Goal: Contribute content

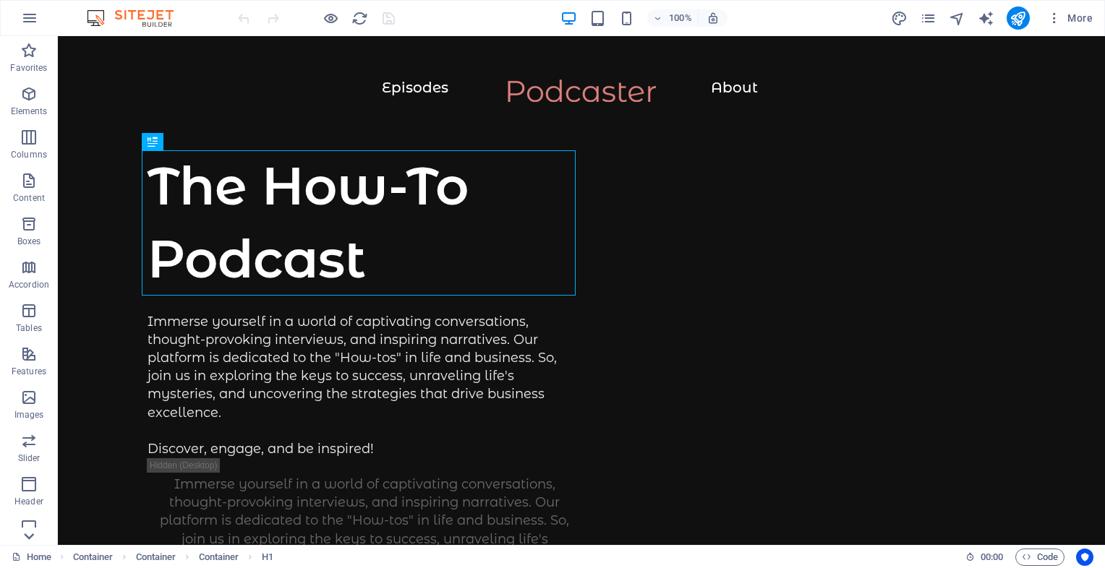
click at [32, 534] on icon at bounding box center [29, 537] width 20 height 20
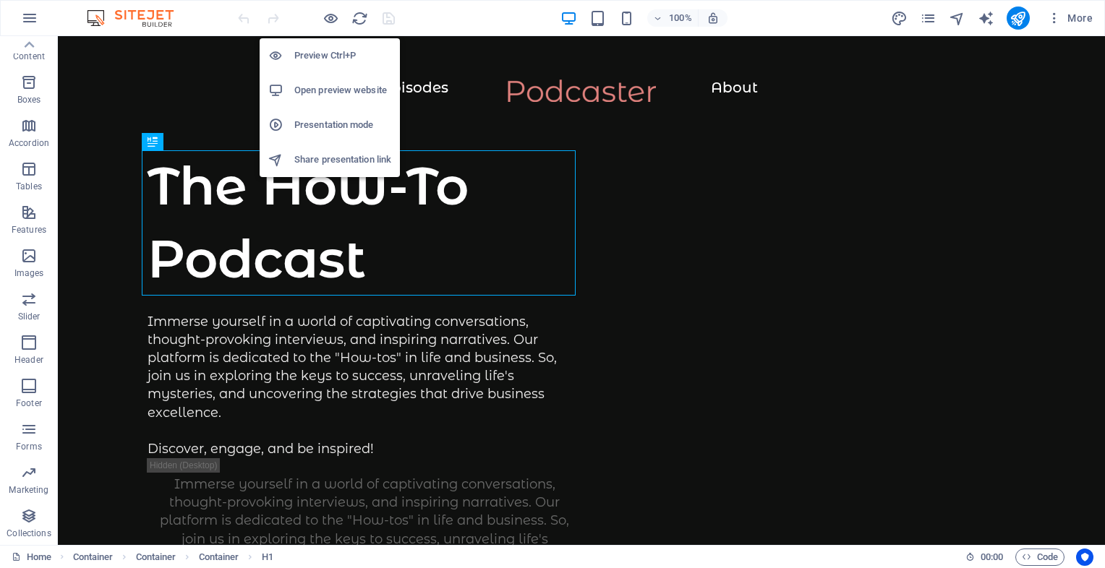
click at [336, 85] on h6 "Open preview website" at bounding box center [342, 90] width 97 height 17
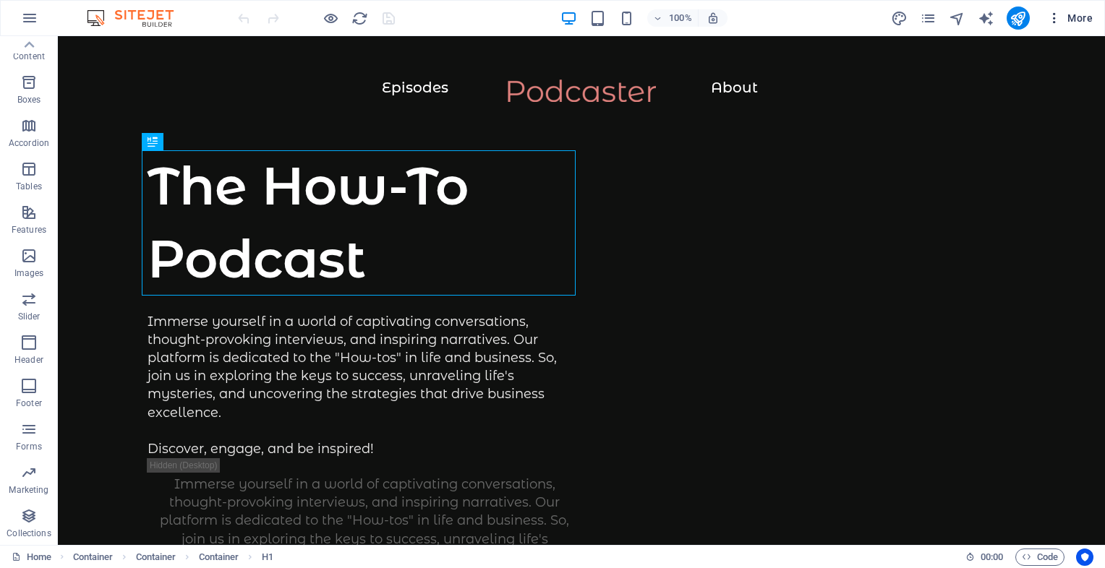
click at [1079, 16] on span "More" at bounding box center [1070, 18] width 46 height 14
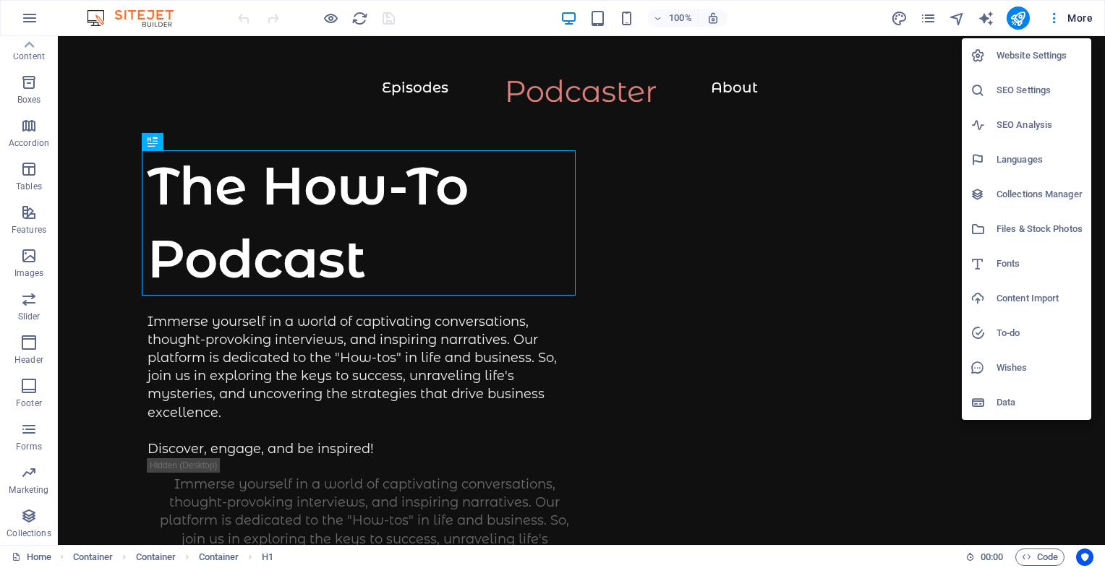
click at [1023, 297] on h6 "Content Import" at bounding box center [1040, 298] width 86 height 17
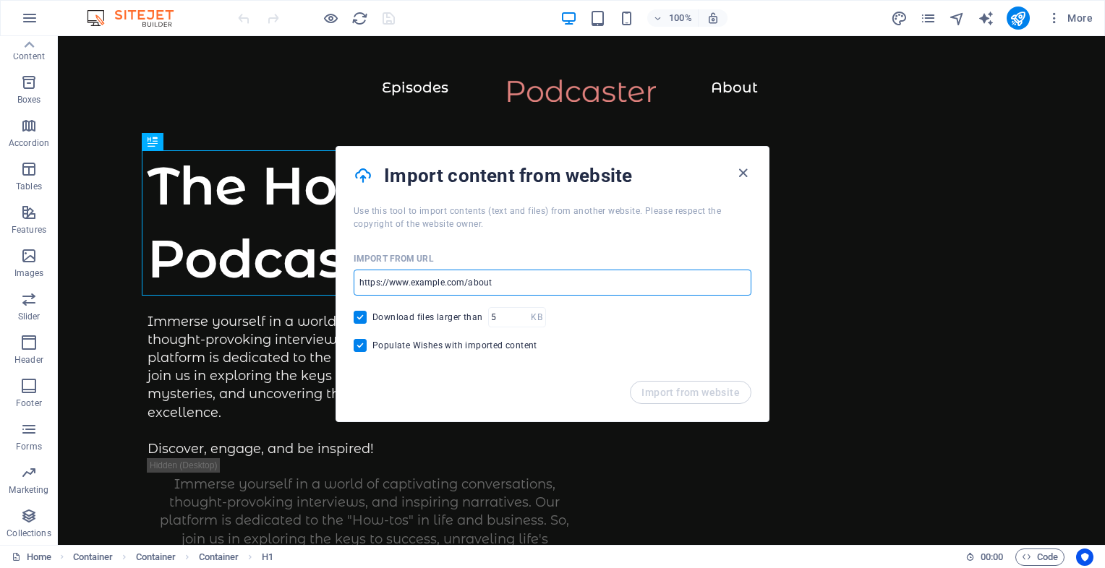
click at [518, 279] on input "url" at bounding box center [553, 283] width 398 height 26
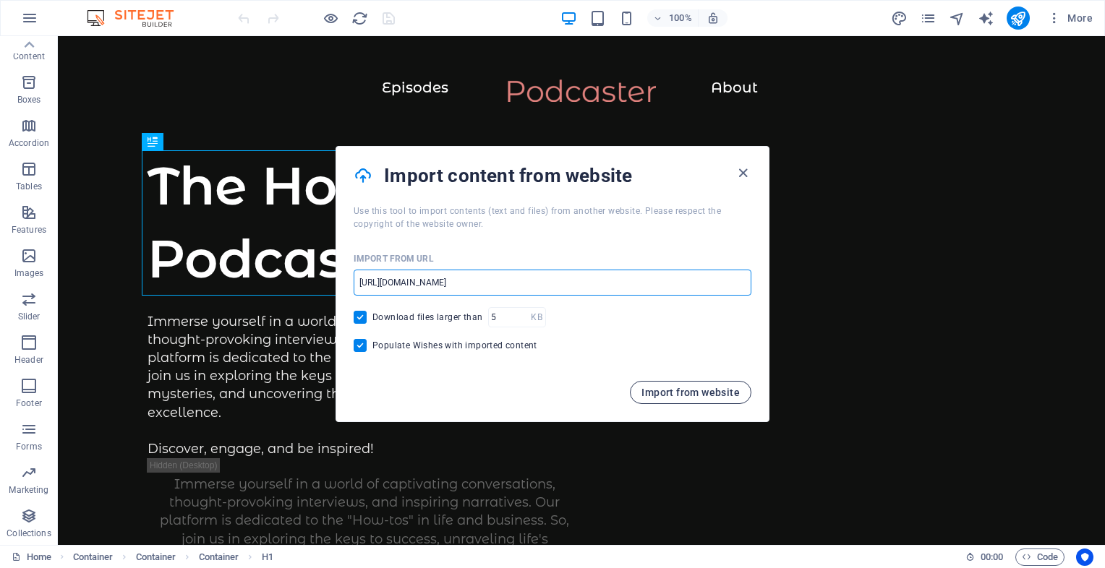
type input "[URL][DOMAIN_NAME]"
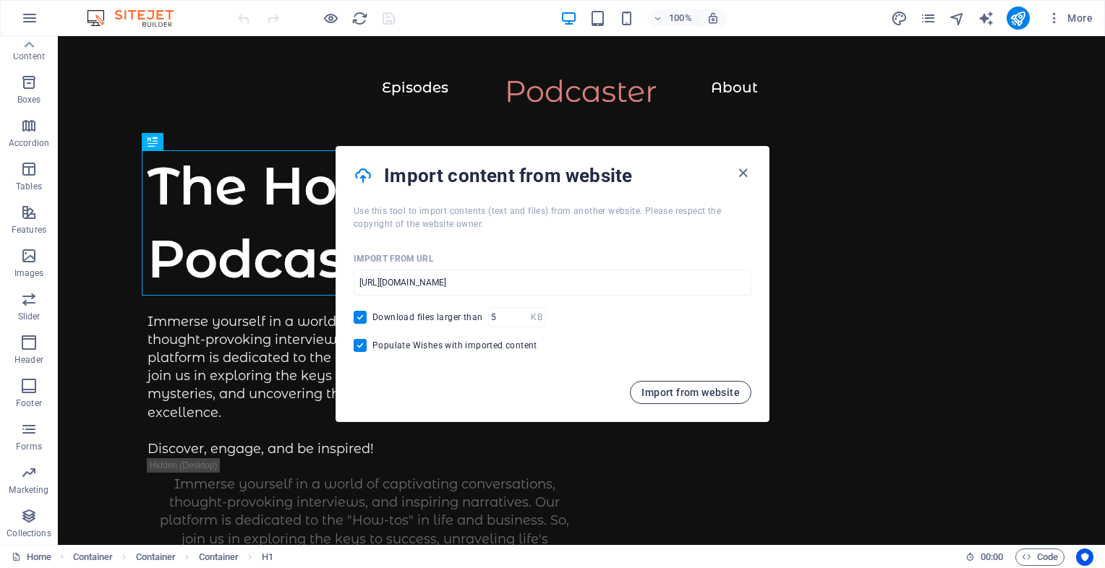
click at [686, 388] on span "Import from website" at bounding box center [691, 393] width 98 height 12
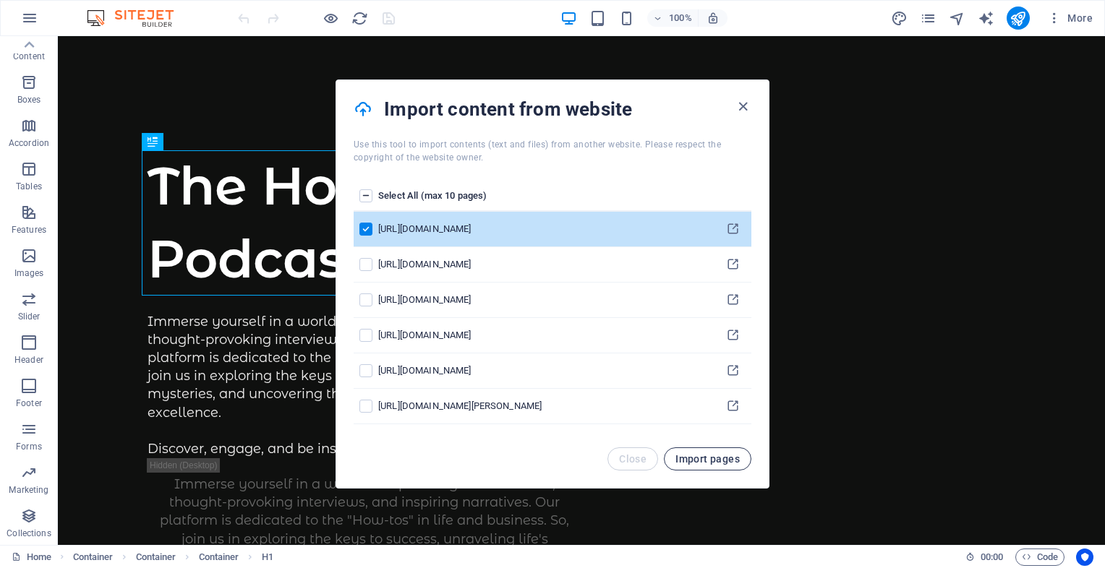
click at [716, 453] on span "Import pages" at bounding box center [708, 459] width 64 height 12
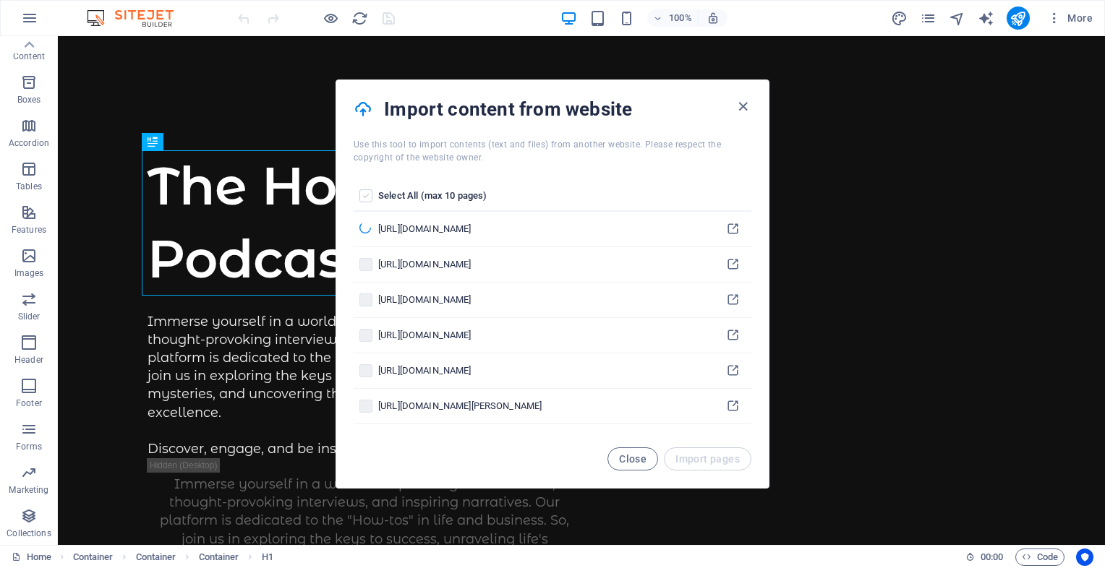
click at [365, 194] on label "pages list" at bounding box center [365, 195] width 13 height 13
click at [0, 0] on input "pages list" at bounding box center [0, 0] width 0 height 0
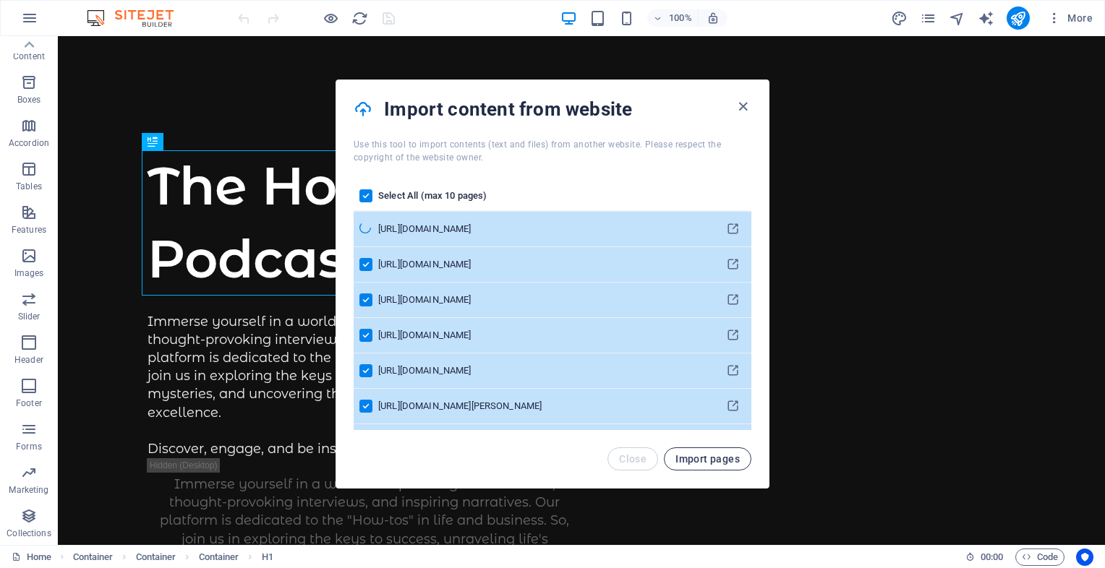
click at [709, 456] on span "Import pages" at bounding box center [708, 459] width 64 height 12
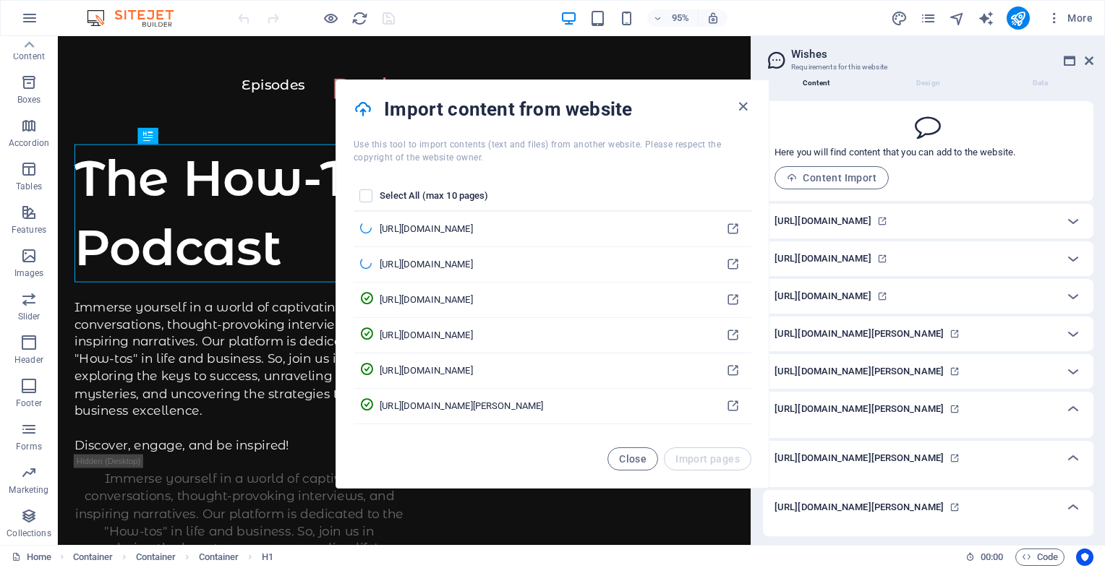
scroll to position [30, 0]
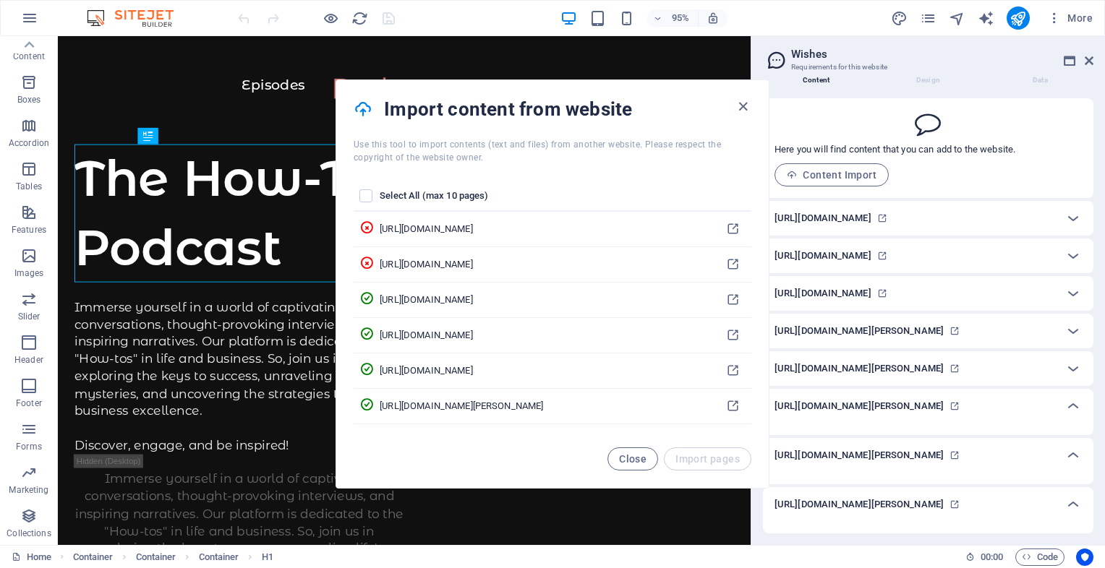
click at [641, 446] on div "Select All (max 10 pages) [URL][DOMAIN_NAME] [URL][DOMAIN_NAME] [URL][DOMAIN_NA…" at bounding box center [552, 306] width 433 height 284
click at [634, 459] on span "Close" at bounding box center [632, 459] width 27 height 12
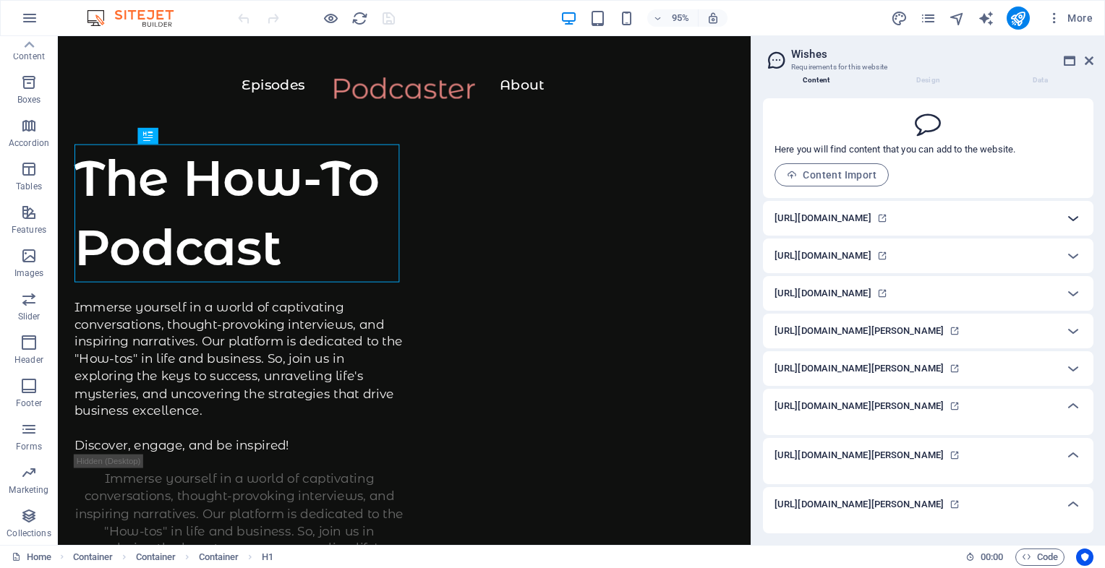
click at [1071, 213] on icon at bounding box center [1073, 218] width 17 height 17
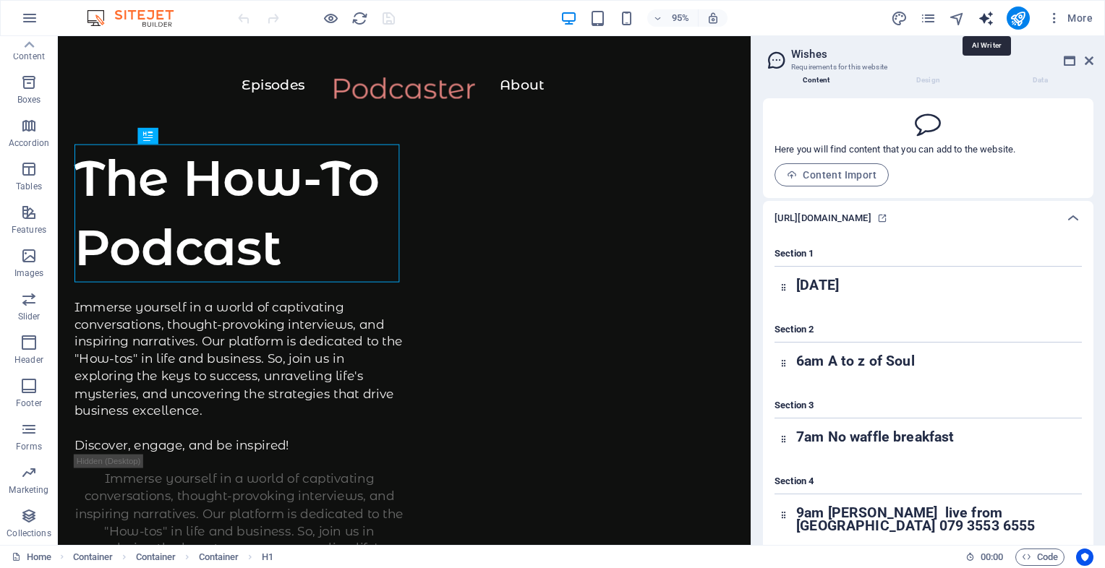
click at [985, 12] on icon "text_generator" at bounding box center [986, 18] width 17 height 17
select select "English"
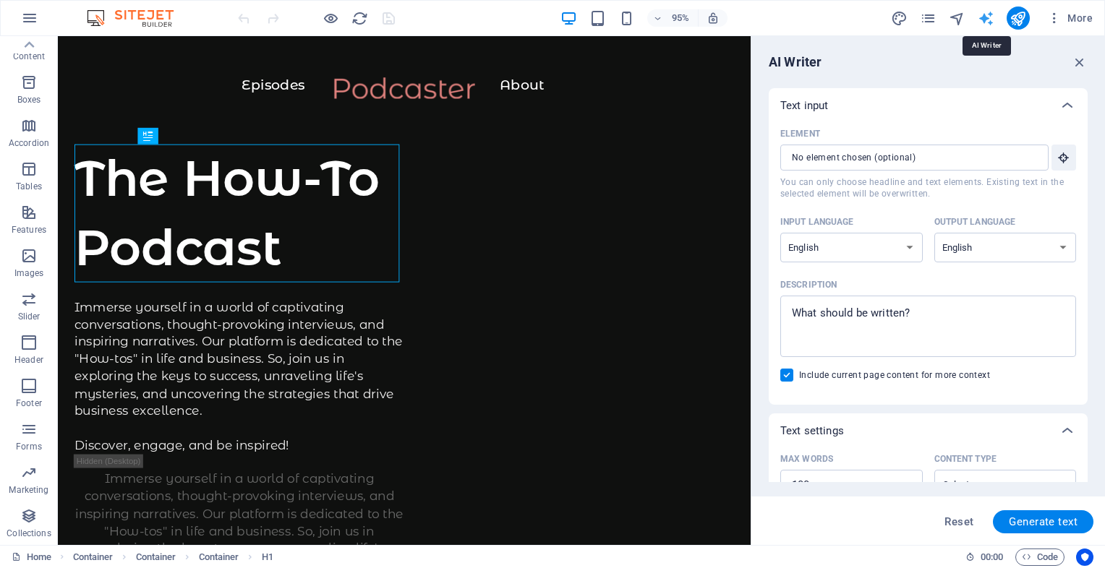
click at [984, 17] on icon "text_generator" at bounding box center [986, 18] width 17 height 17
click at [35, 50] on icon at bounding box center [29, 45] width 20 height 20
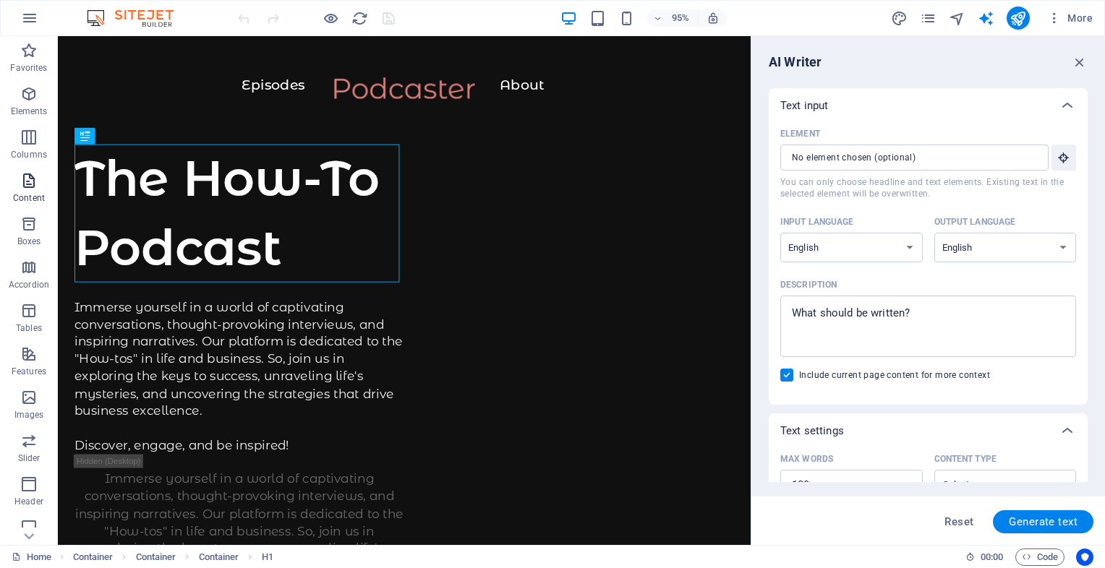
click at [25, 182] on icon "button" at bounding box center [28, 180] width 17 height 17
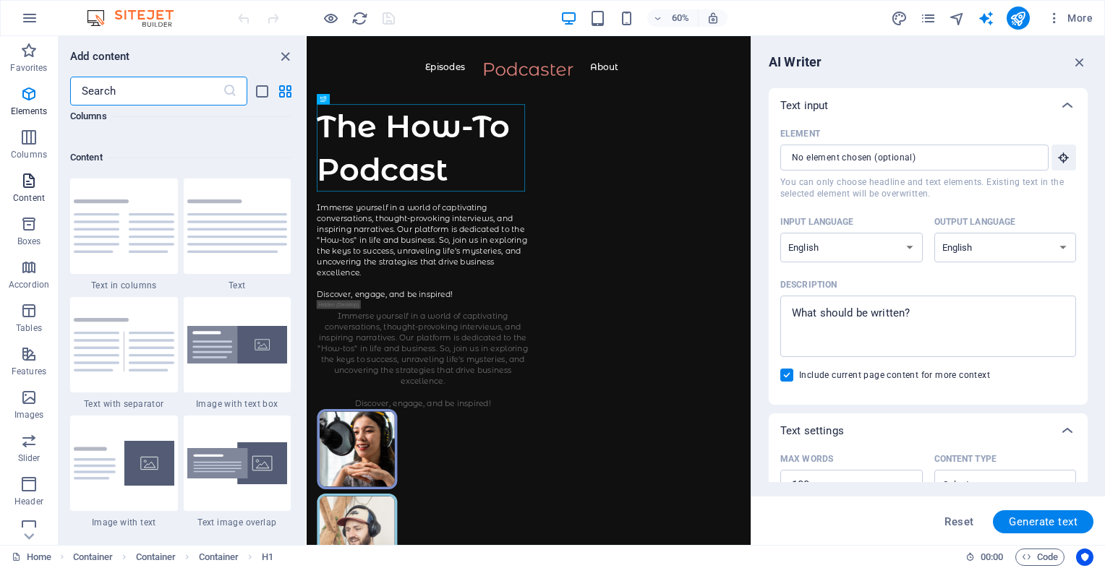
scroll to position [2531, 0]
